Goal: Information Seeking & Learning: Learn about a topic

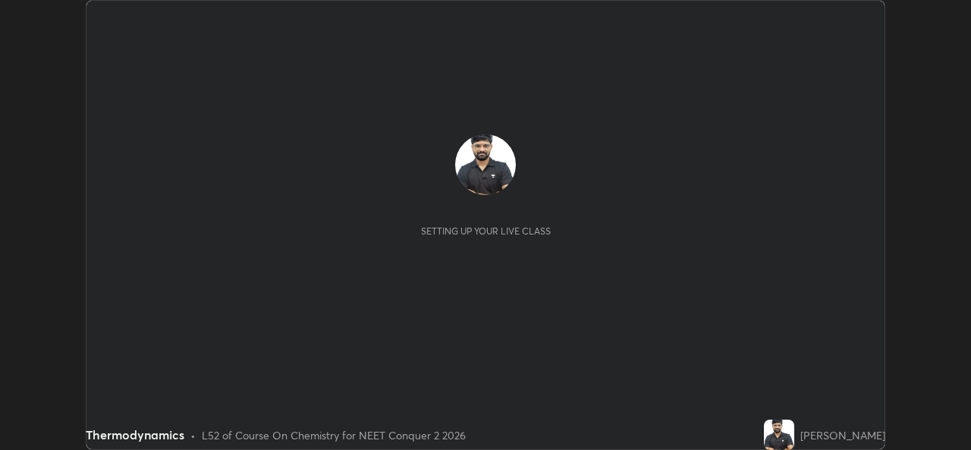
scroll to position [450, 970]
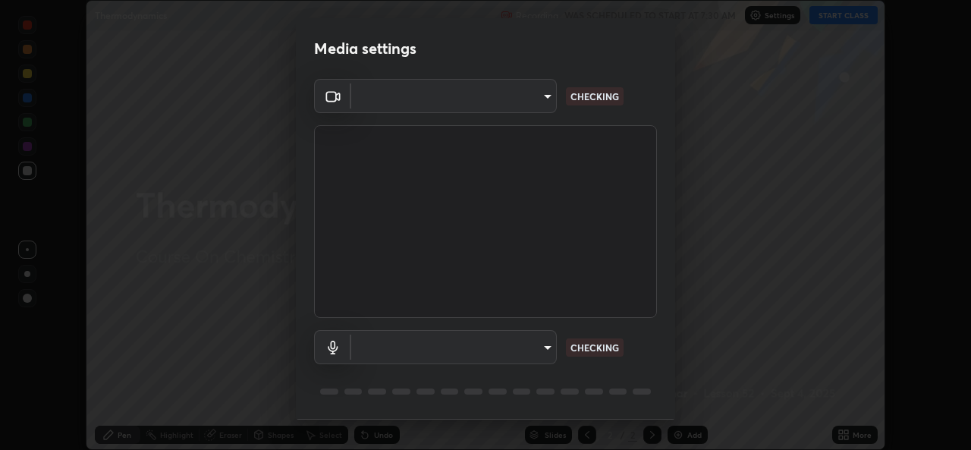
type input "49ae221ac10e7450fae1aa5d9d074b6745a4d7b76778b29691f85c0d3e1dda1d"
type input "communications"
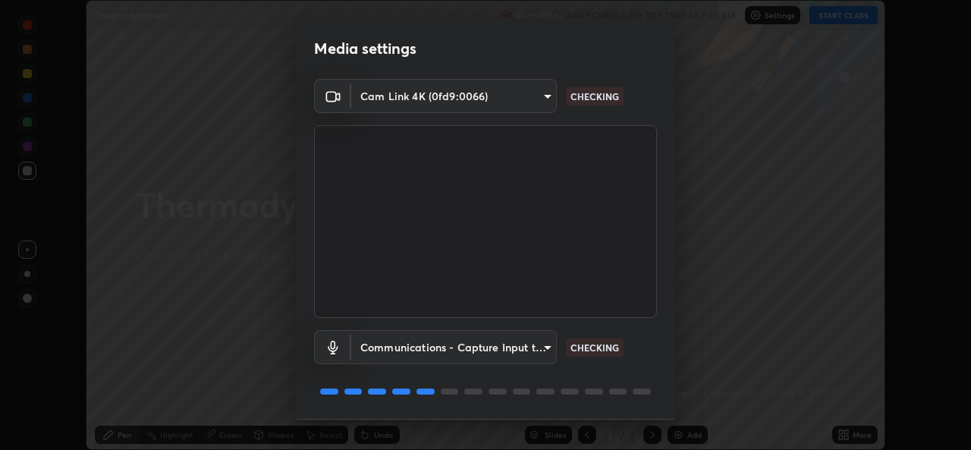
scroll to position [48, 0]
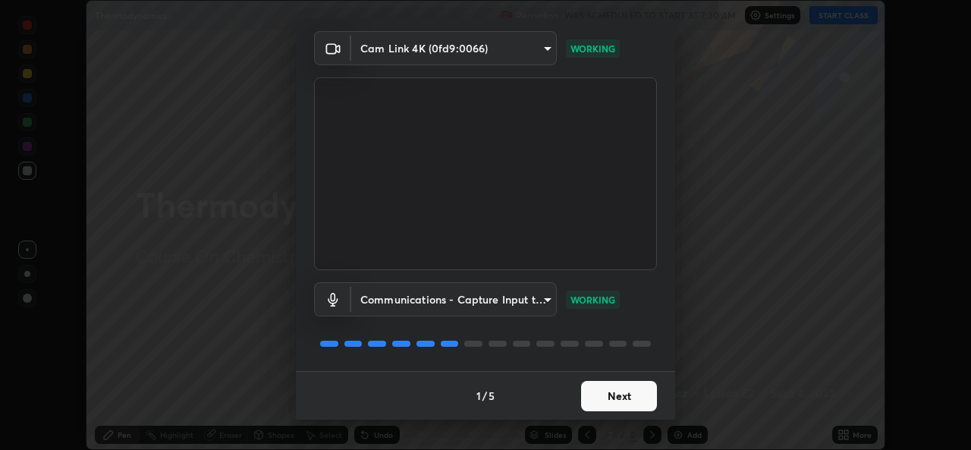
click at [618, 397] on button "Next" at bounding box center [619, 396] width 76 height 30
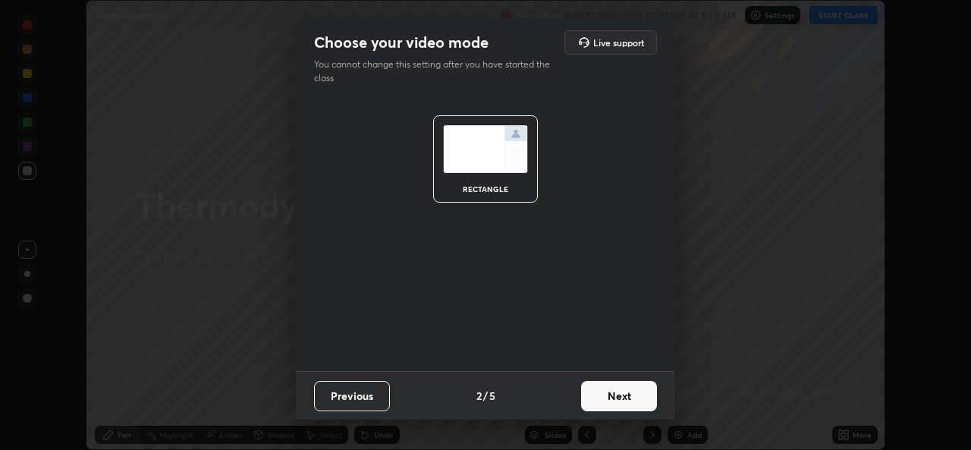
scroll to position [0, 0]
click at [617, 396] on button "Next" at bounding box center [619, 396] width 76 height 30
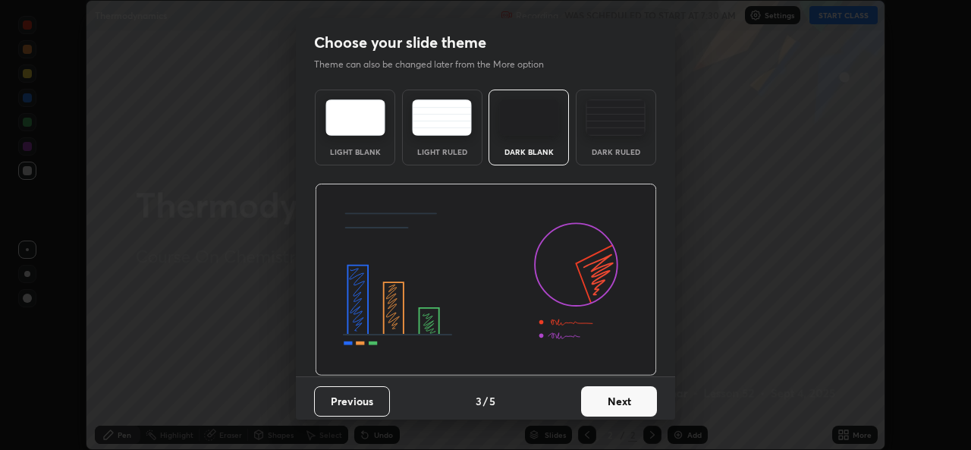
click at [618, 397] on button "Next" at bounding box center [619, 401] width 76 height 30
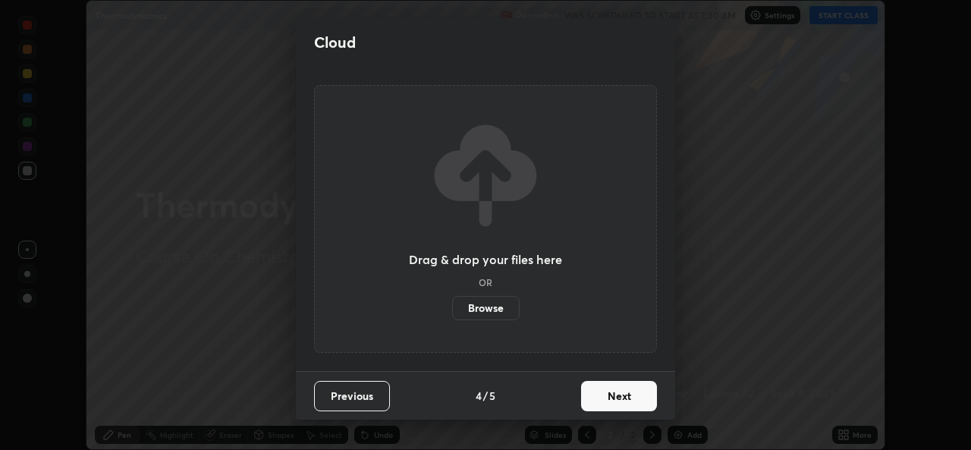
click at [619, 398] on button "Next" at bounding box center [619, 396] width 76 height 30
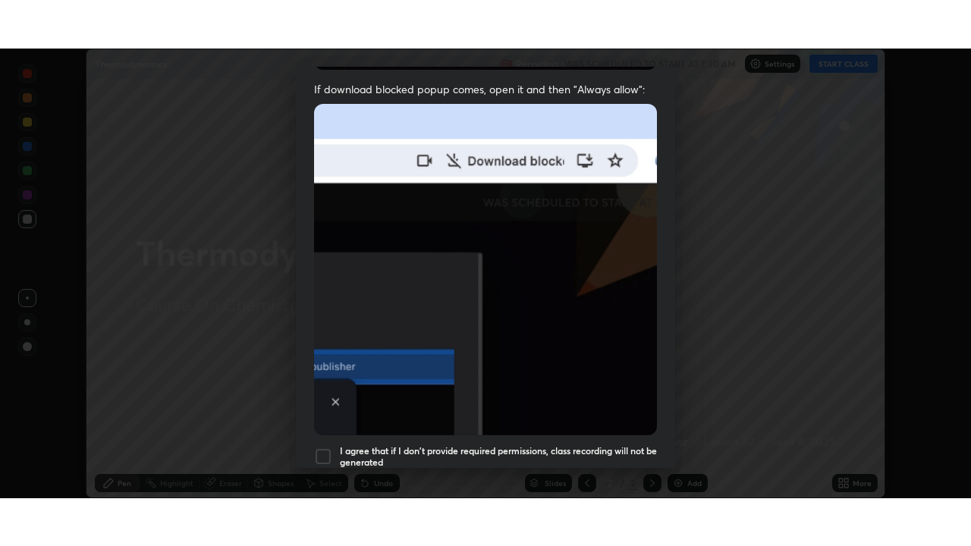
scroll to position [357, 0]
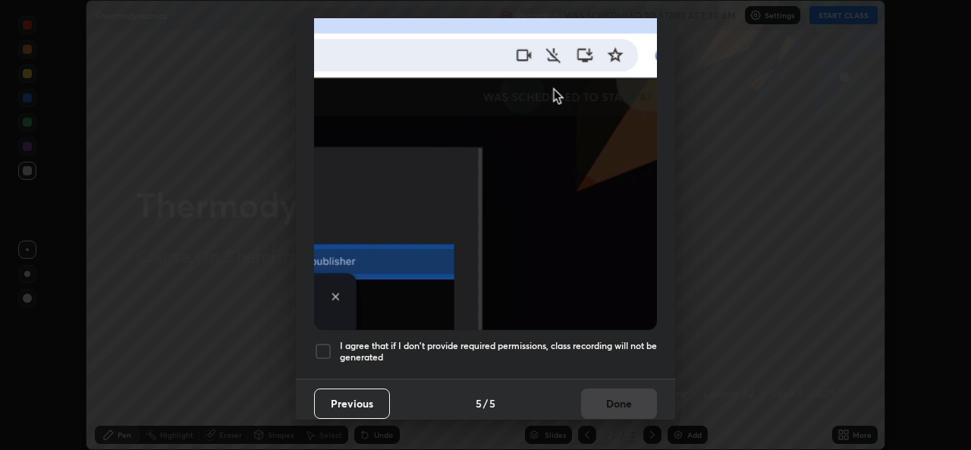
click at [328, 342] on div at bounding box center [323, 351] width 18 height 18
click at [599, 390] on button "Done" at bounding box center [619, 403] width 76 height 30
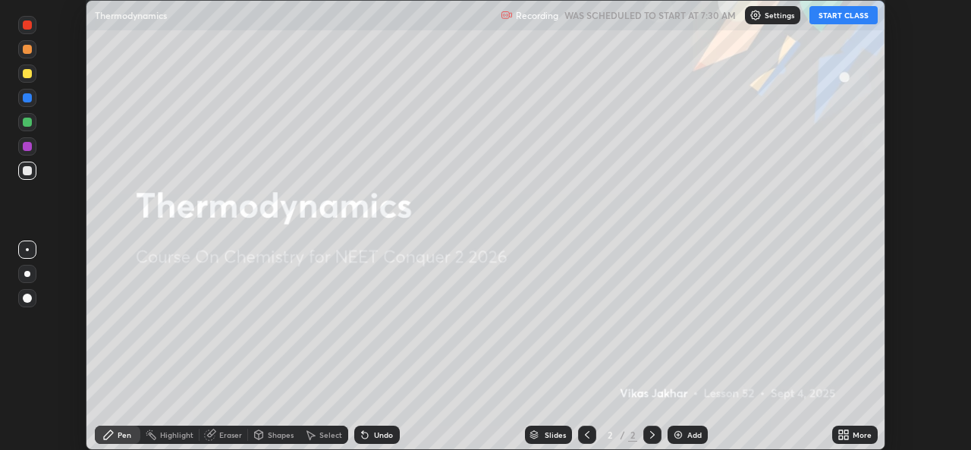
click at [835, 17] on button "START CLASS" at bounding box center [843, 15] width 68 height 18
click at [842, 433] on icon at bounding box center [841, 432] width 4 height 4
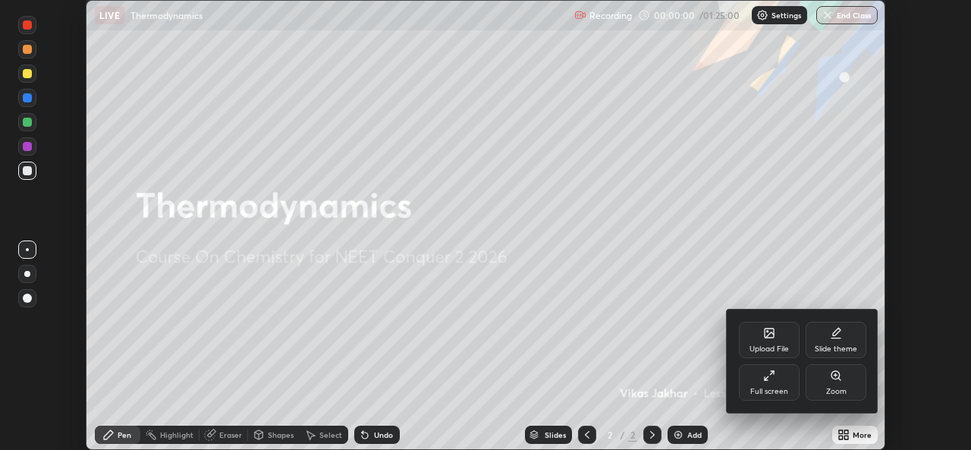
click at [764, 389] on div "Full screen" at bounding box center [769, 391] width 38 height 8
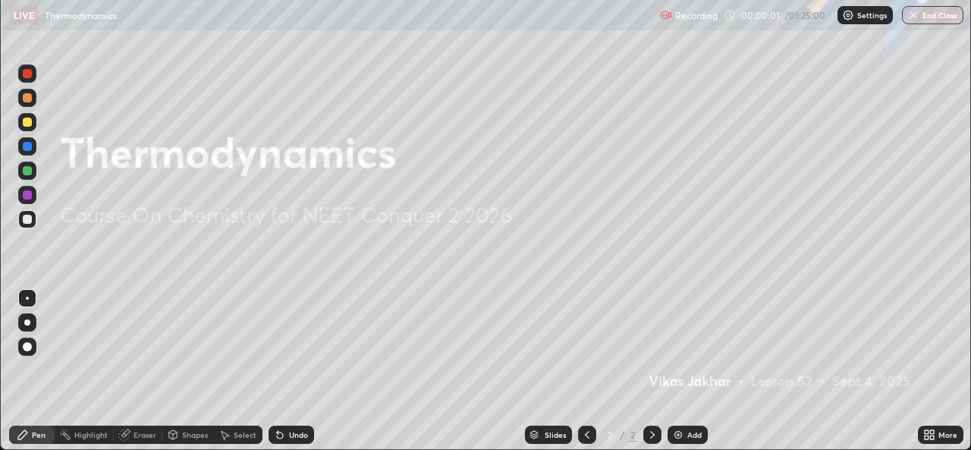
scroll to position [546, 971]
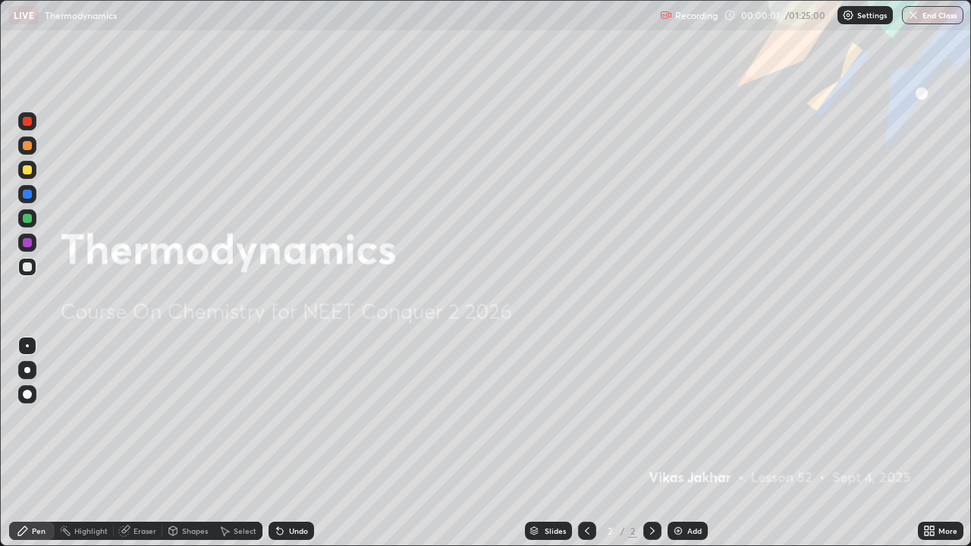
click at [689, 449] on div "Add" at bounding box center [694, 531] width 14 height 8
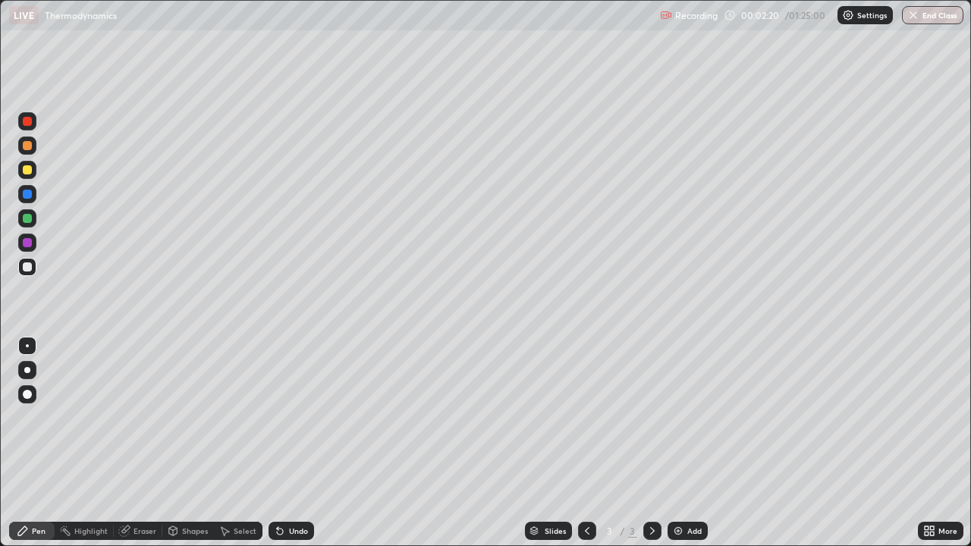
click at [27, 370] on div at bounding box center [27, 370] width 6 height 6
click at [27, 171] on div at bounding box center [27, 169] width 9 height 9
click at [139, 449] on div "Eraser" at bounding box center [144, 531] width 23 height 8
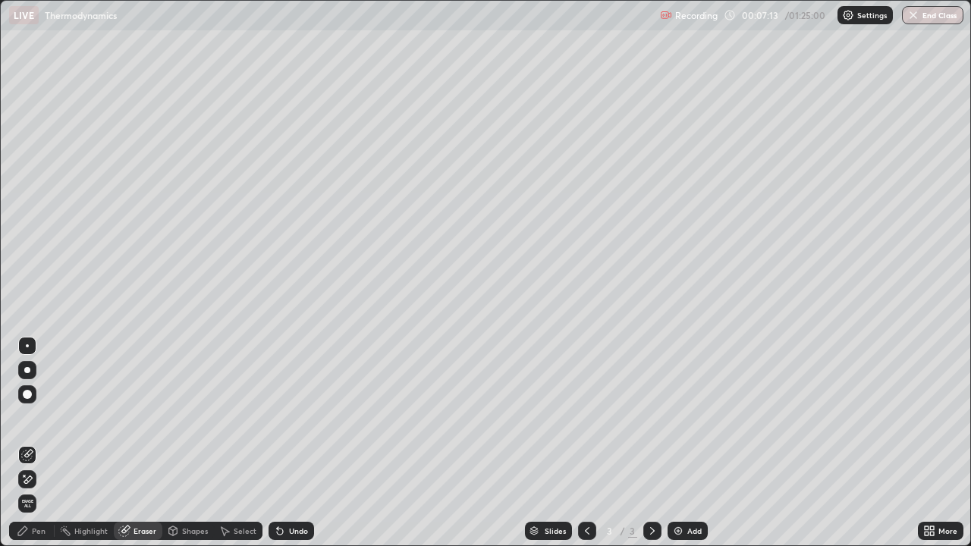
click at [45, 449] on div "Pen" at bounding box center [39, 531] width 14 height 8
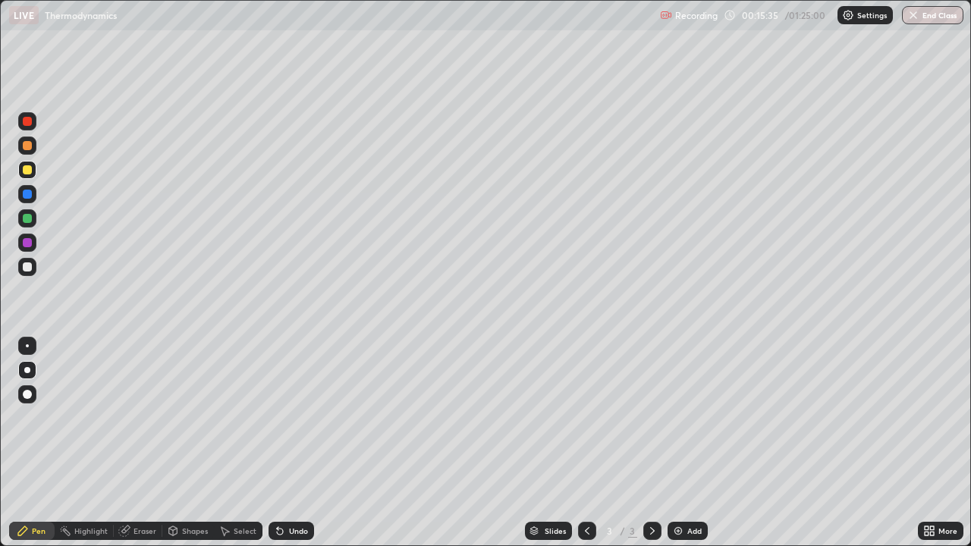
click at [684, 449] on div "Add" at bounding box center [687, 531] width 40 height 18
click at [681, 449] on img at bounding box center [678, 531] width 12 height 12
click at [585, 449] on icon at bounding box center [587, 531] width 12 height 12
click at [27, 371] on div at bounding box center [27, 370] width 6 height 6
click at [26, 271] on div at bounding box center [27, 266] width 9 height 9
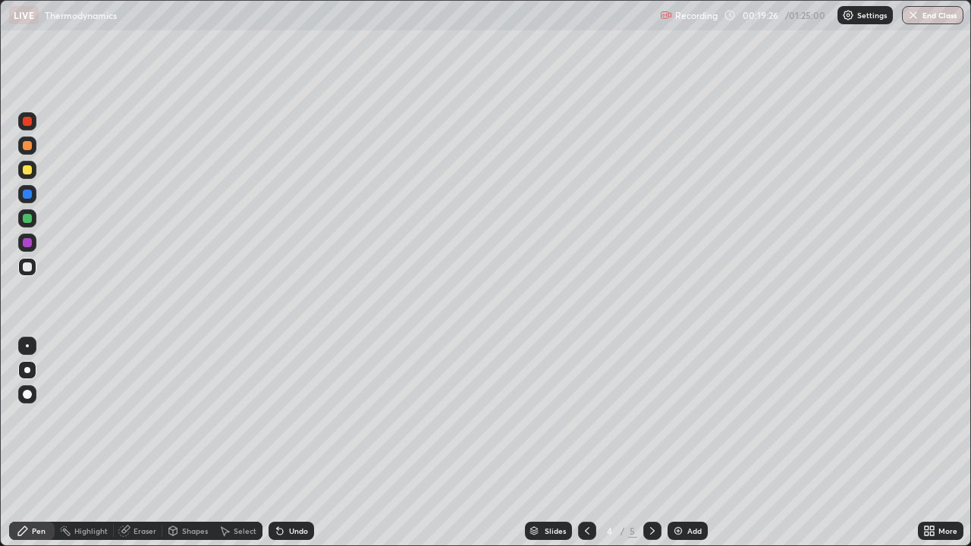
click at [651, 449] on icon at bounding box center [652, 531] width 12 height 12
click at [139, 449] on div "Eraser" at bounding box center [144, 531] width 23 height 8
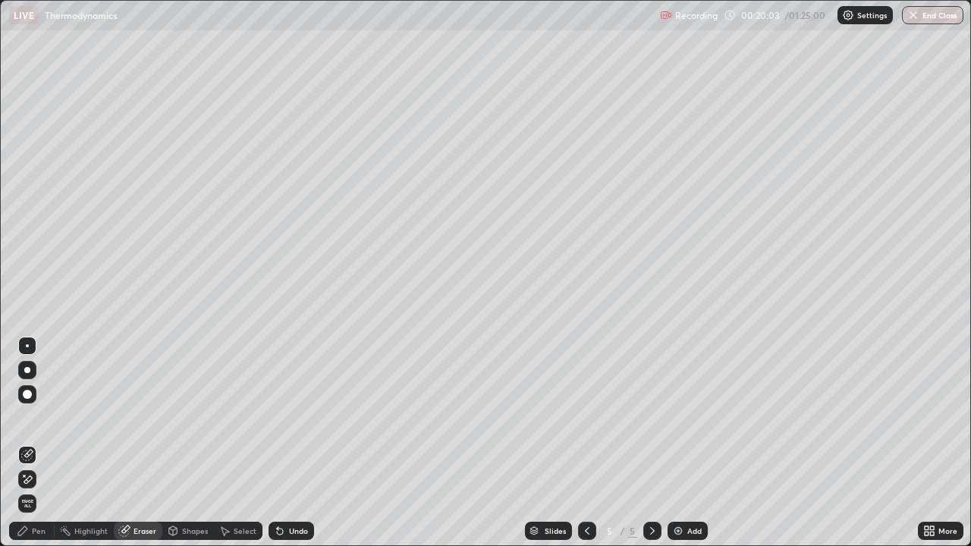
click at [41, 449] on div "Pen" at bounding box center [39, 531] width 14 height 8
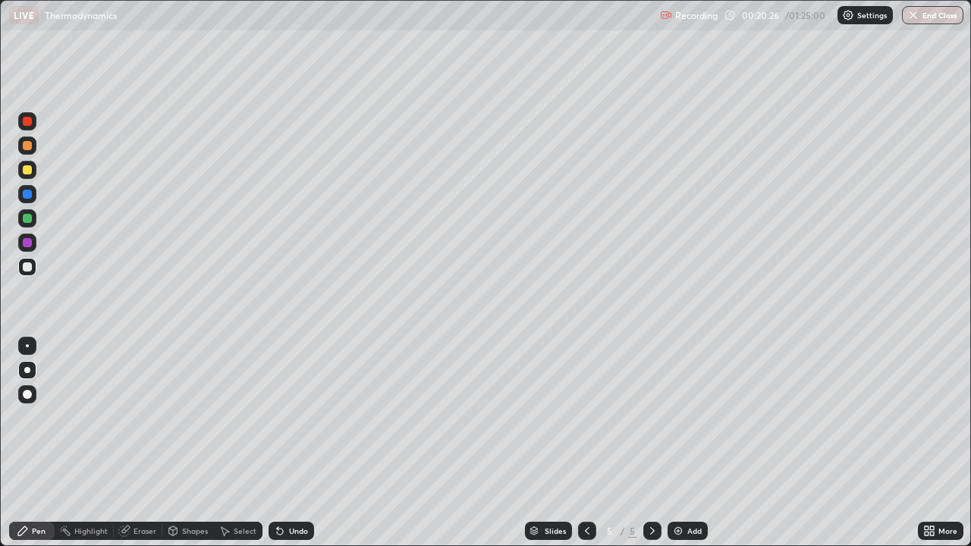
click at [29, 174] on div at bounding box center [27, 169] width 9 height 9
click at [30, 169] on div at bounding box center [27, 169] width 9 height 9
click at [140, 449] on div "Eraser" at bounding box center [144, 531] width 23 height 8
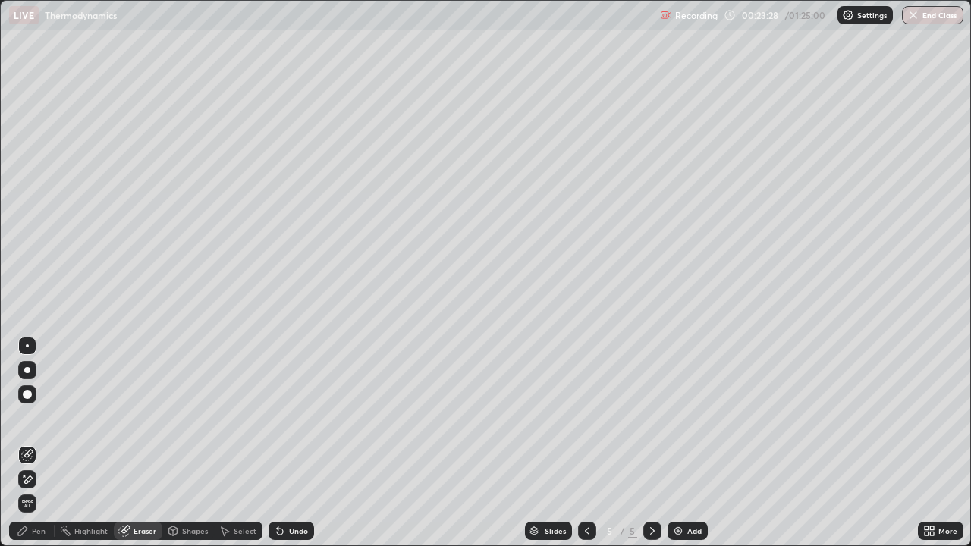
click at [25, 449] on icon at bounding box center [23, 531] width 12 height 12
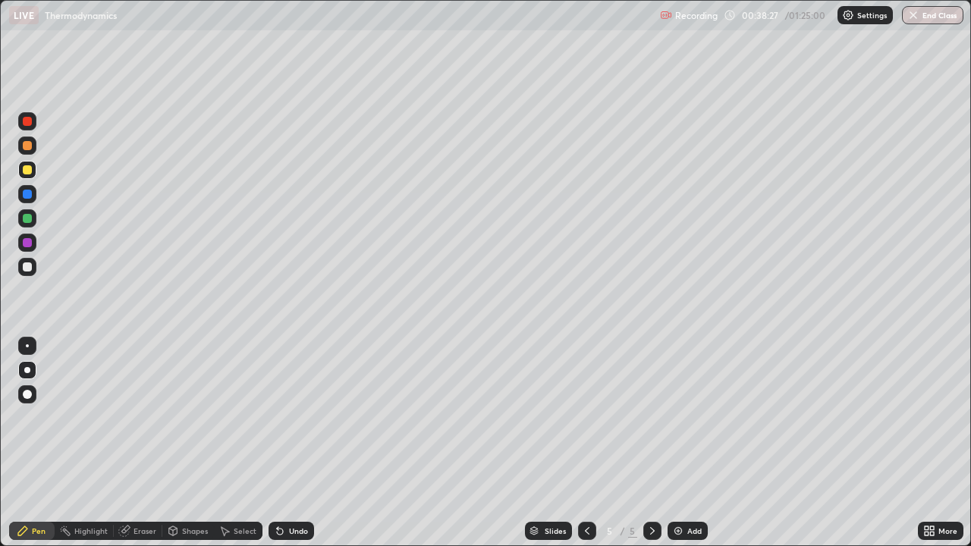
click at [682, 449] on img at bounding box center [678, 531] width 12 height 12
click at [27, 268] on div at bounding box center [27, 266] width 9 height 9
click at [144, 449] on div "Eraser" at bounding box center [144, 531] width 23 height 8
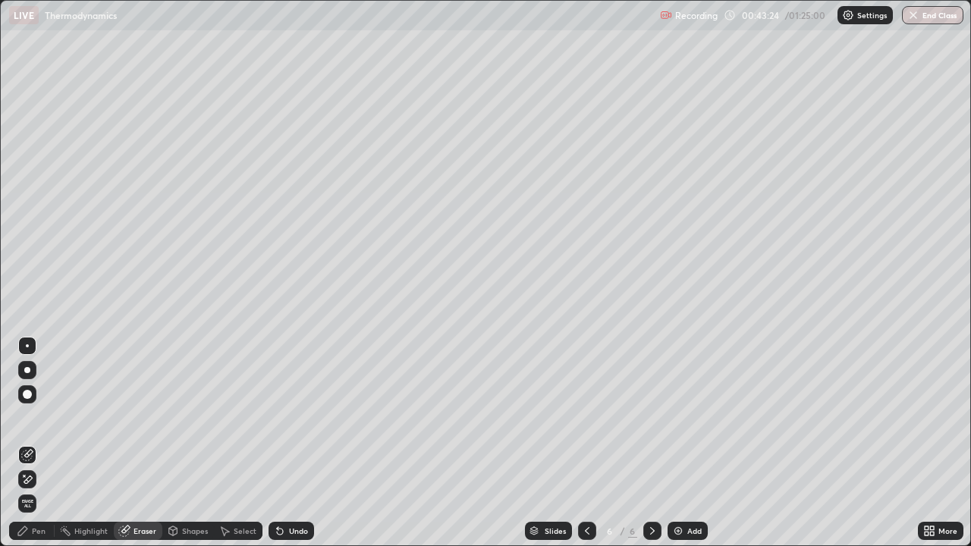
click at [36, 449] on div "Pen" at bounding box center [39, 531] width 14 height 8
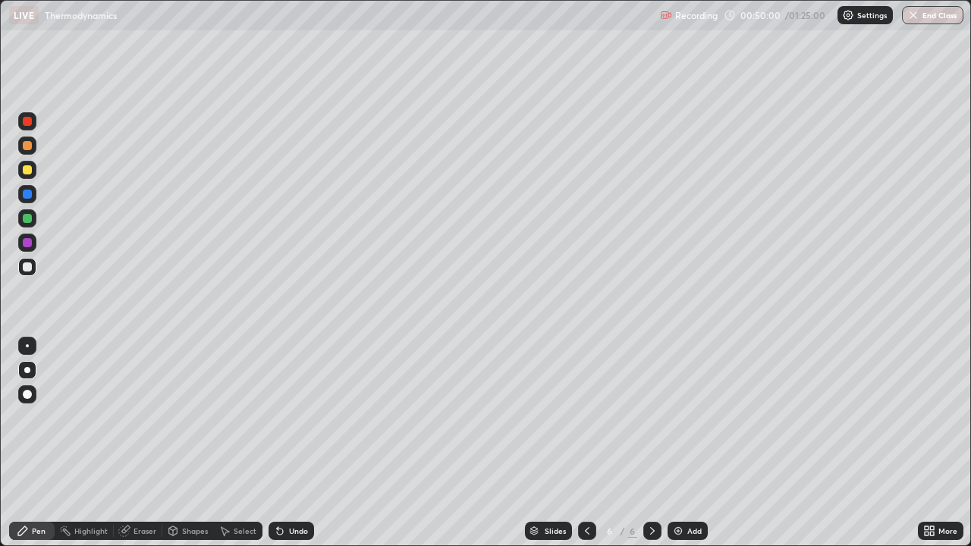
click at [680, 449] on img at bounding box center [678, 531] width 12 height 12
click at [687, 449] on div "Add" at bounding box center [694, 531] width 14 height 8
click at [680, 449] on img at bounding box center [678, 531] width 12 height 12
click at [25, 170] on div at bounding box center [27, 169] width 9 height 9
click at [25, 268] on div at bounding box center [27, 266] width 9 height 9
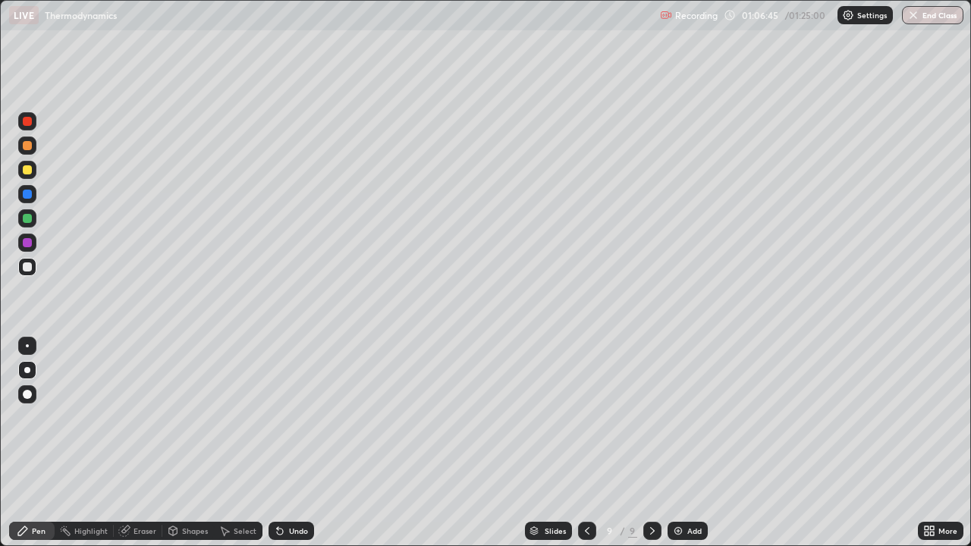
click at [585, 449] on icon at bounding box center [587, 531] width 12 height 12
click at [25, 219] on div at bounding box center [27, 218] width 9 height 9
click at [651, 449] on icon at bounding box center [652, 531] width 12 height 12
click at [24, 149] on div at bounding box center [27, 145] width 18 height 18
click at [299, 449] on div "Undo" at bounding box center [288, 531] width 52 height 30
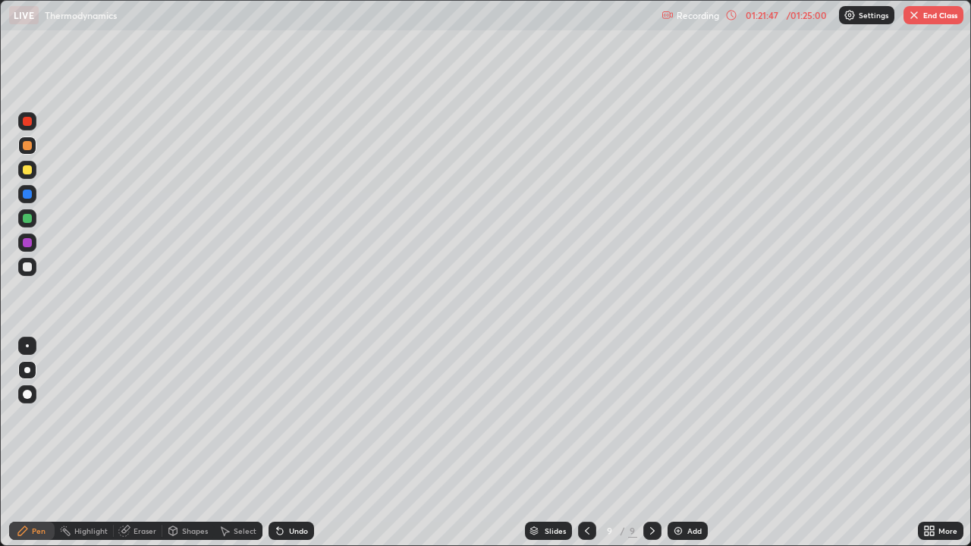
click at [927, 17] on button "End Class" at bounding box center [933, 15] width 60 height 18
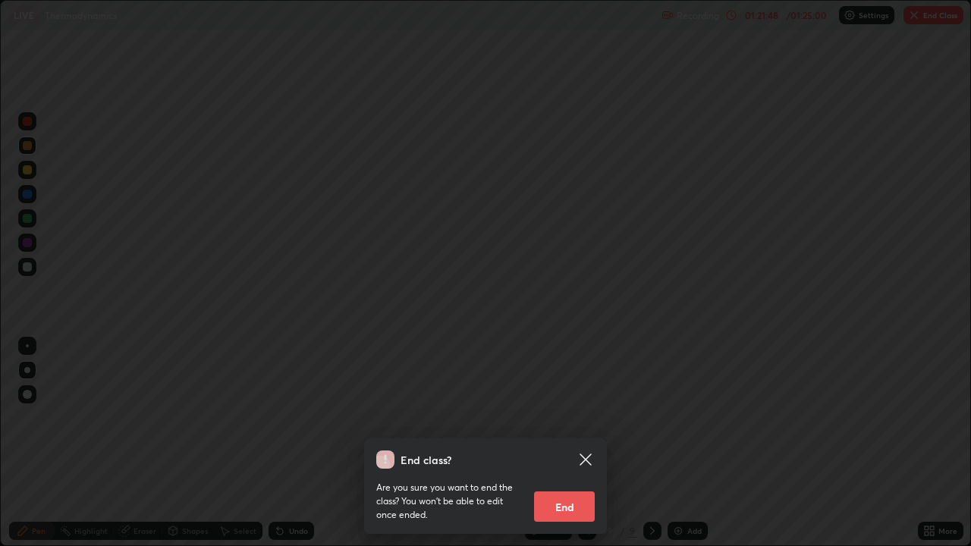
click at [566, 449] on button "End" at bounding box center [564, 506] width 61 height 30
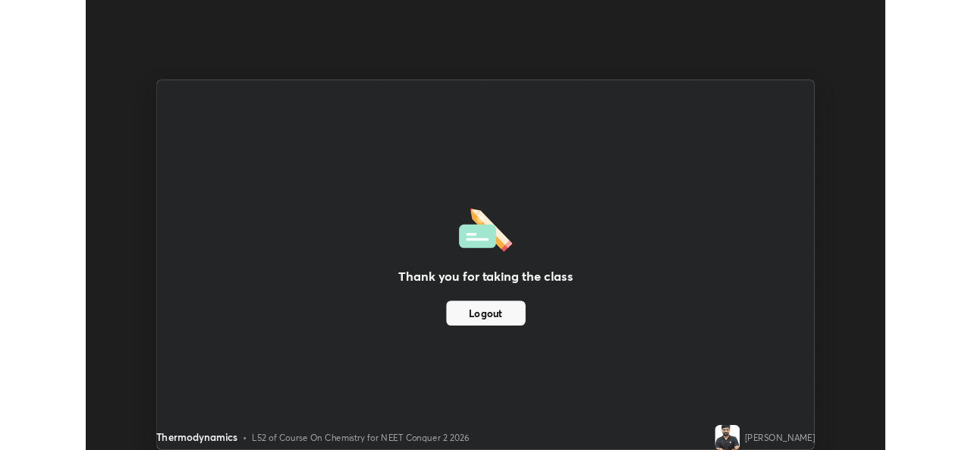
scroll to position [75374, 74853]
